Goal: Information Seeking & Learning: Learn about a topic

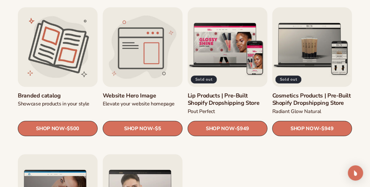
scroll to position [636, 0]
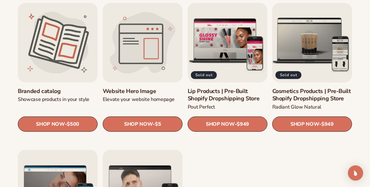
click at [306, 88] on link "Cosmetics Products | Pre-Built Shopify Dropshipping Store" at bounding box center [312, 95] width 80 height 15
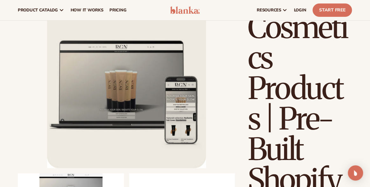
scroll to position [31, 0]
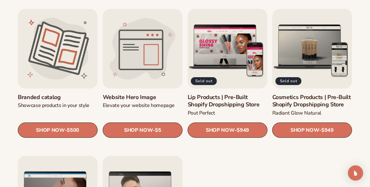
scroll to position [572, 0]
